Goal: Information Seeking & Learning: Learn about a topic

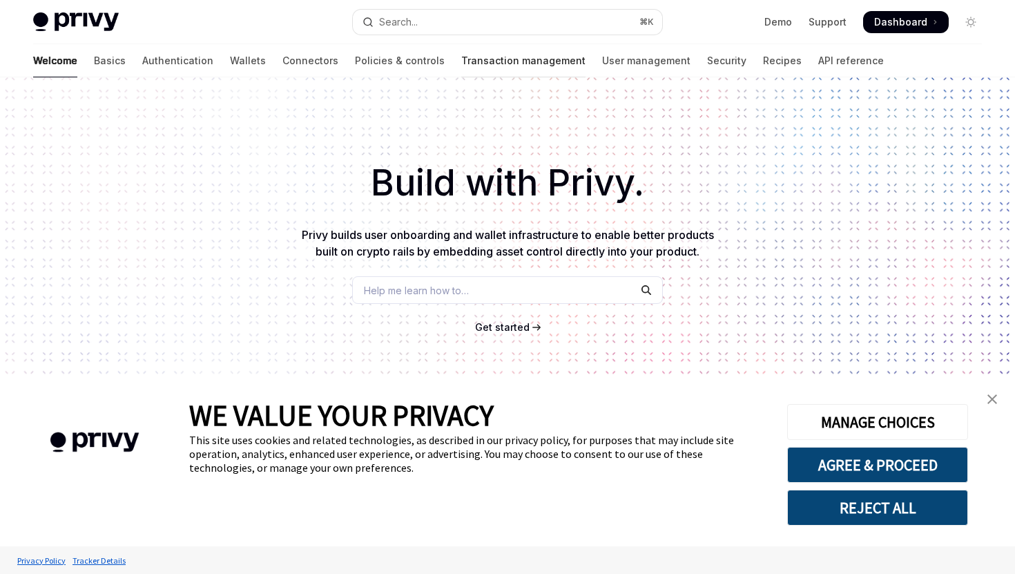
click at [461, 64] on link "Transaction management" at bounding box center [523, 60] width 124 height 33
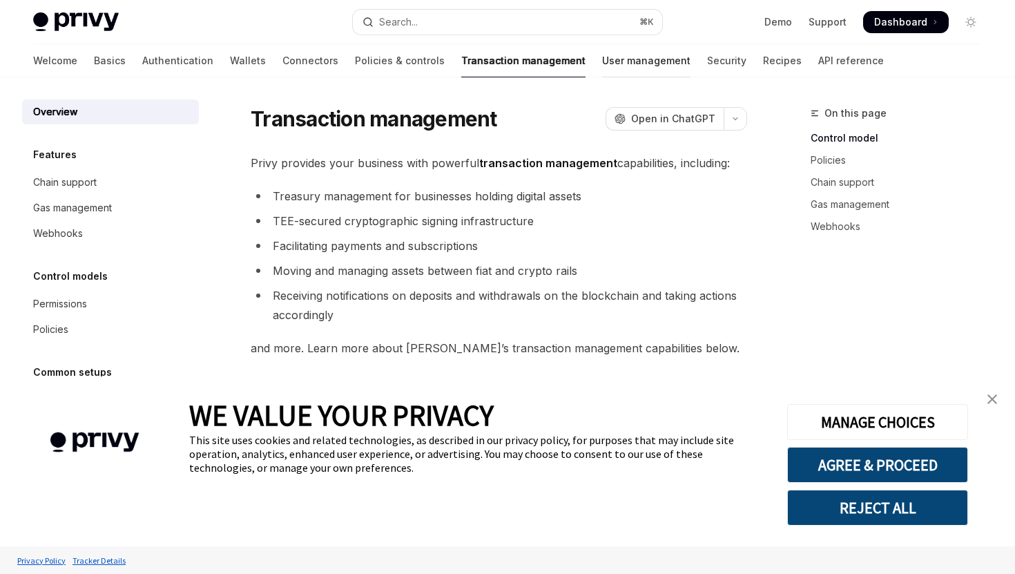
click at [602, 61] on link "User management" at bounding box center [646, 60] width 88 height 33
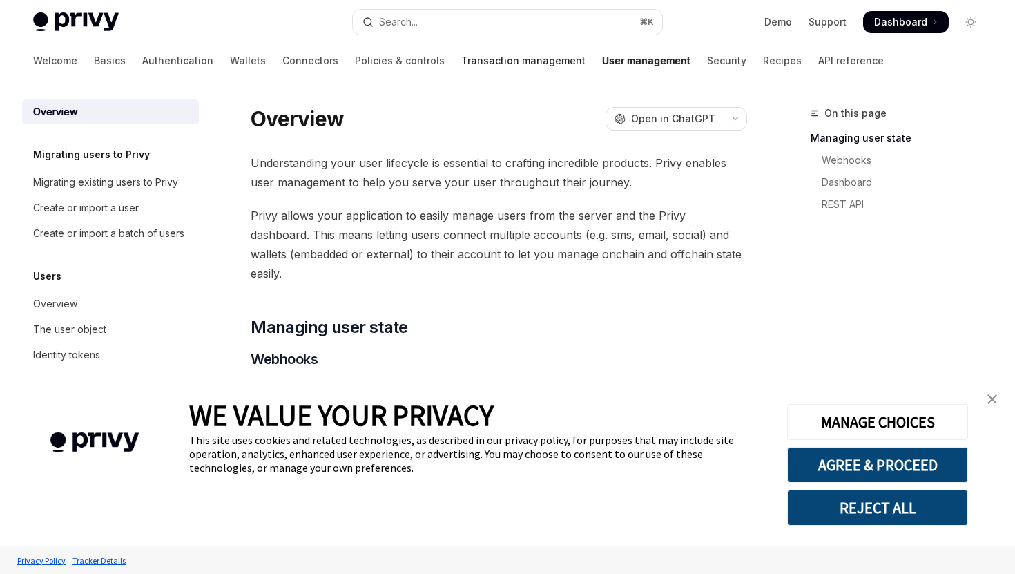
click at [461, 54] on link "Transaction management" at bounding box center [523, 60] width 124 height 33
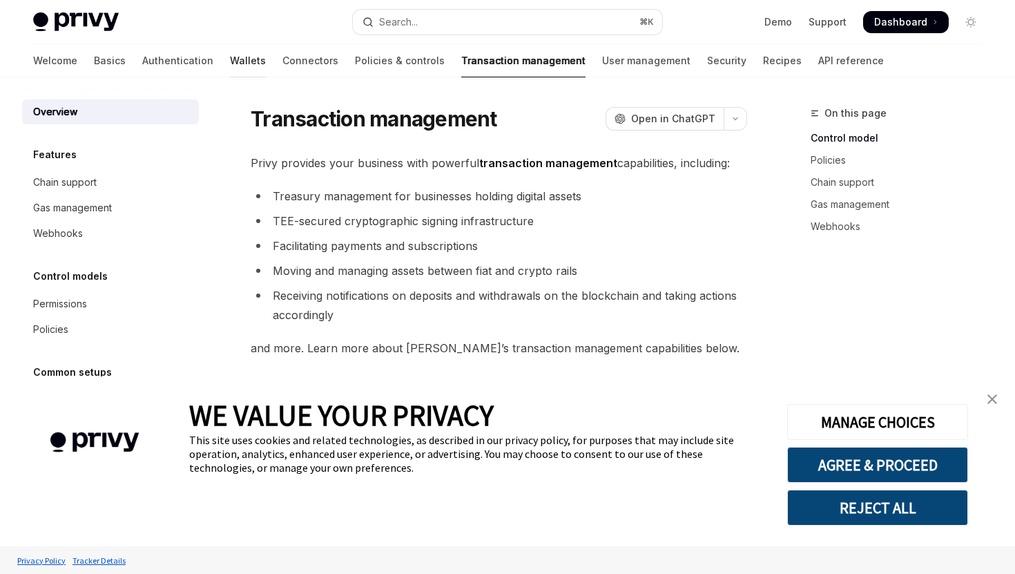
click at [230, 62] on link "Wallets" at bounding box center [248, 60] width 36 height 33
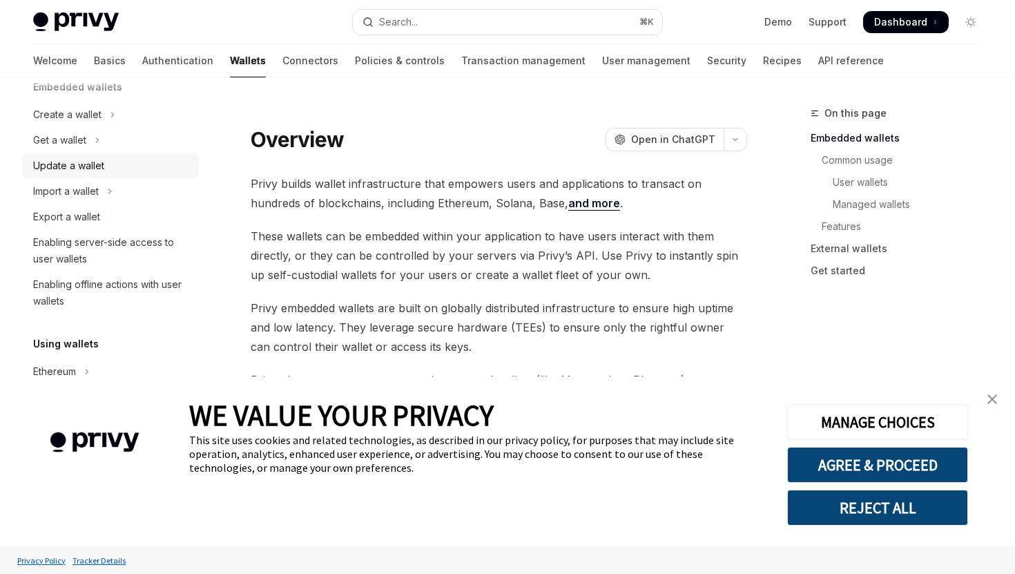
scroll to position [106, 0]
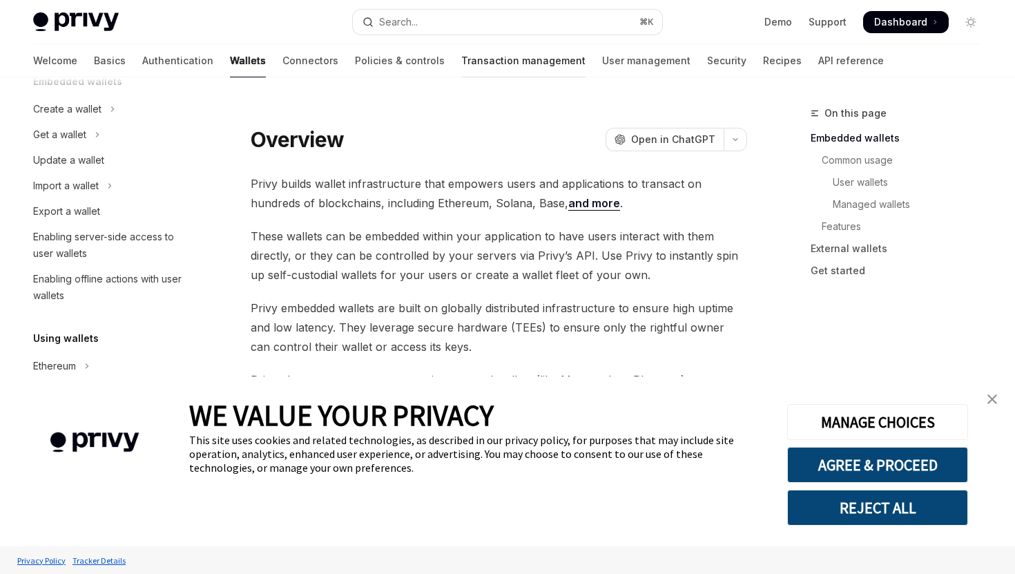
click at [472, 68] on link "Transaction management" at bounding box center [523, 60] width 124 height 33
type textarea "*"
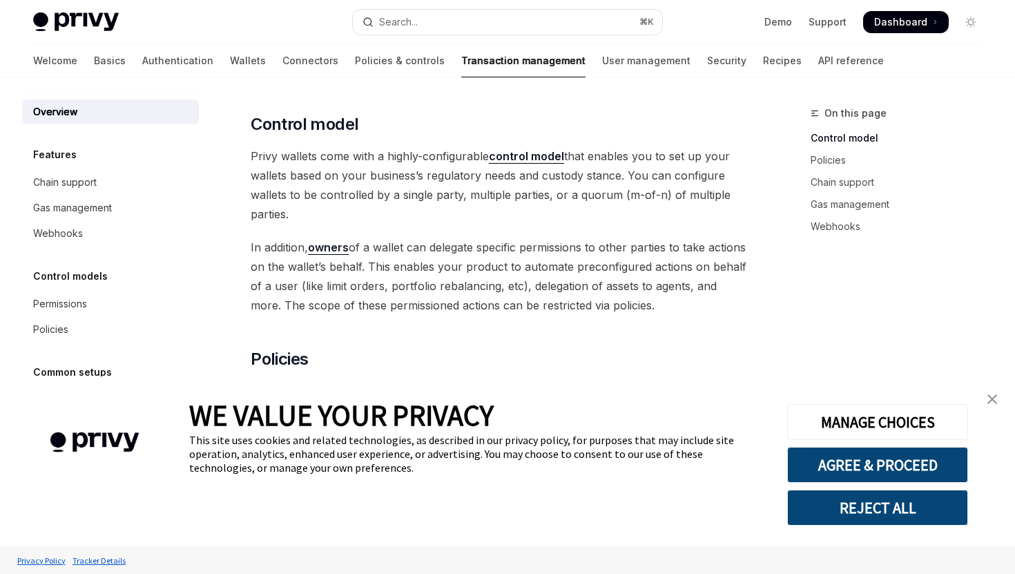
scroll to position [271, 0]
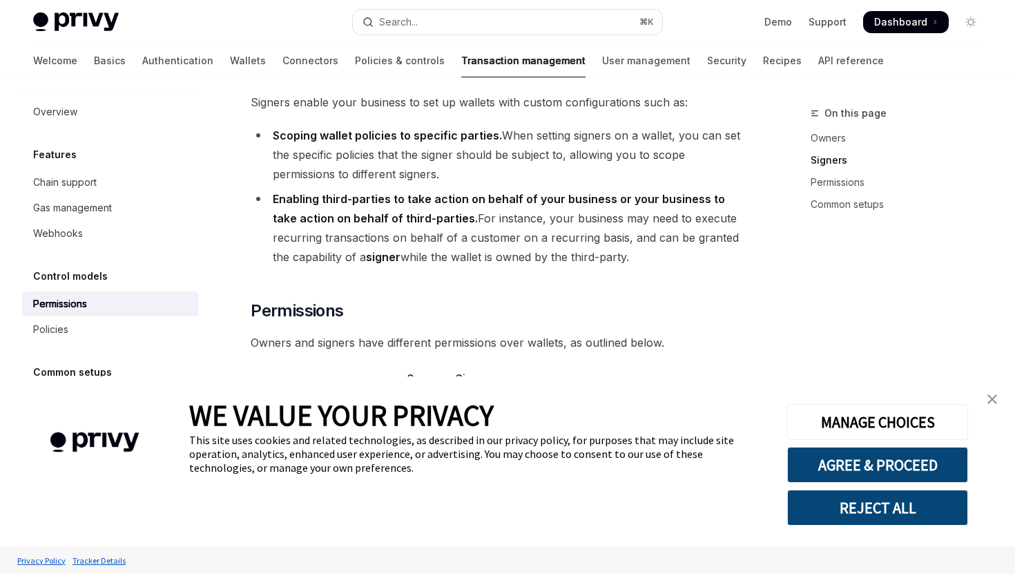
scroll to position [572, 0]
